Goal: Information Seeking & Learning: Learn about a topic

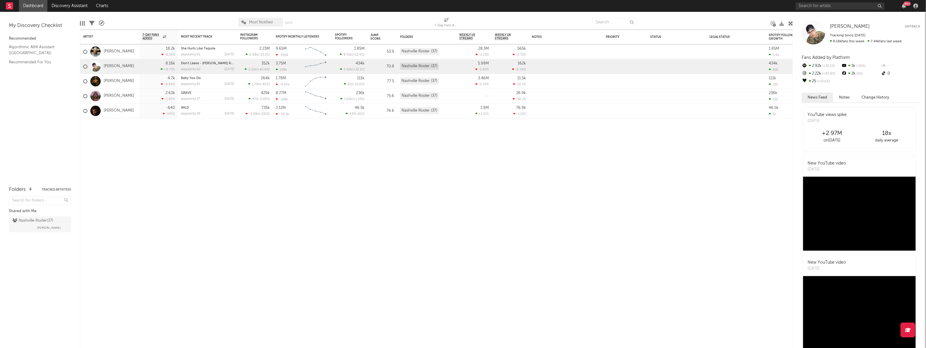
click at [33, 6] on link "Dashboard" at bounding box center [33, 6] width 28 height 12
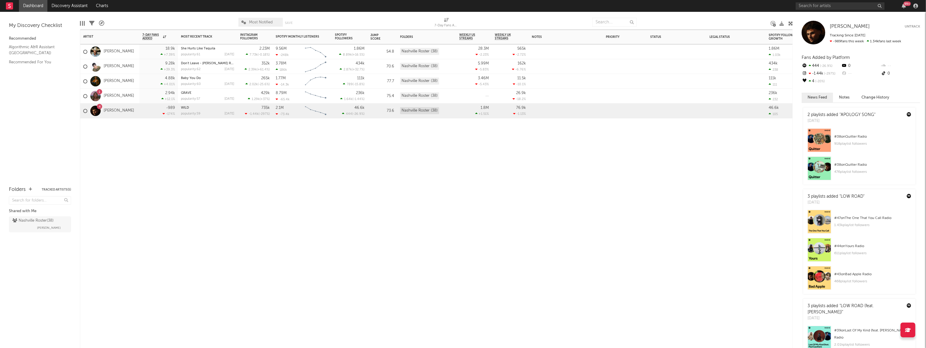
click at [139, 97] on div "2.94k +12.1 %" at bounding box center [158, 96] width 38 height 15
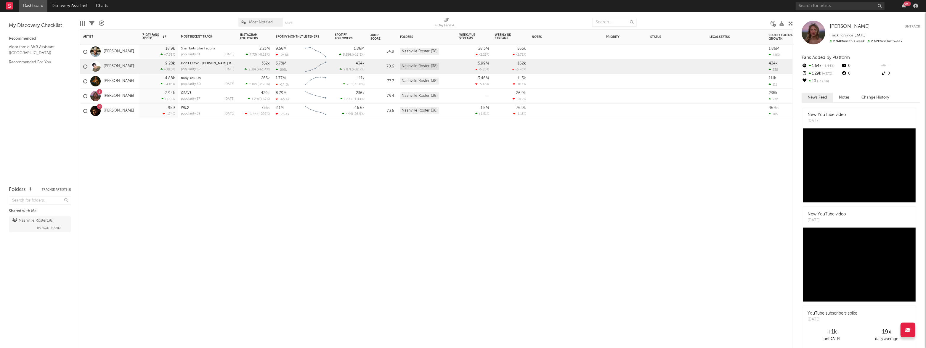
click at [147, 66] on div "9.28k +39.3 %" at bounding box center [158, 66] width 33 height 15
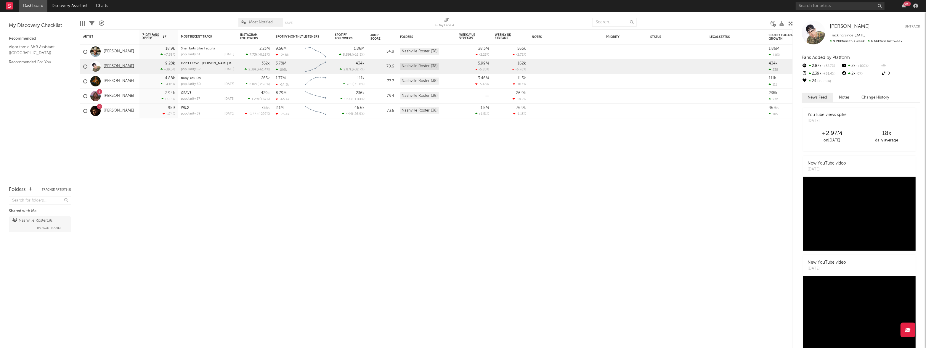
click at [122, 67] on link "[PERSON_NAME]" at bounding box center [119, 66] width 30 height 5
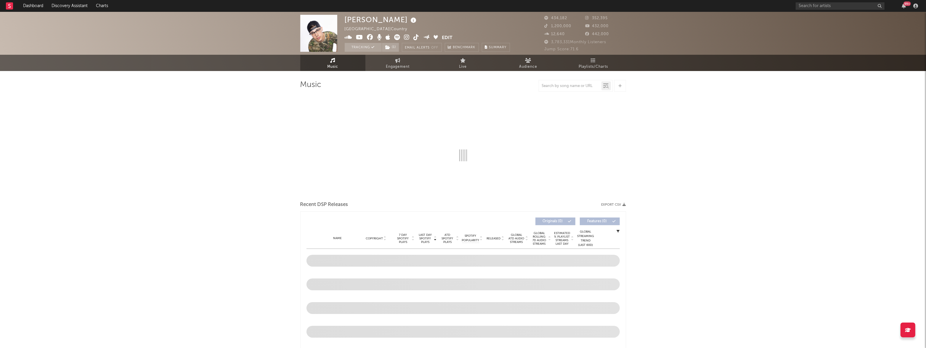
select select "6m"
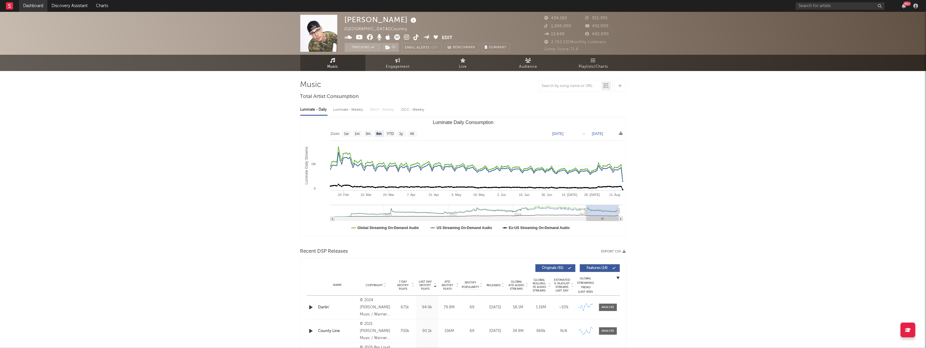
click at [23, 2] on link "Dashboard" at bounding box center [33, 6] width 28 height 12
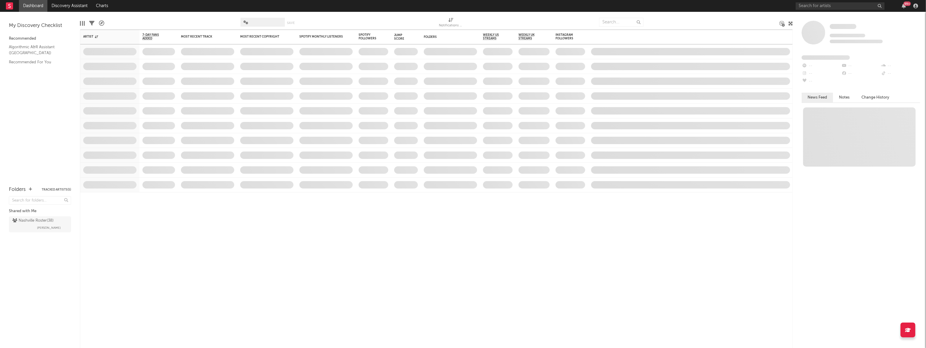
click at [27, 5] on link "Dashboard" at bounding box center [33, 6] width 28 height 12
